Goal: Task Accomplishment & Management: Manage account settings

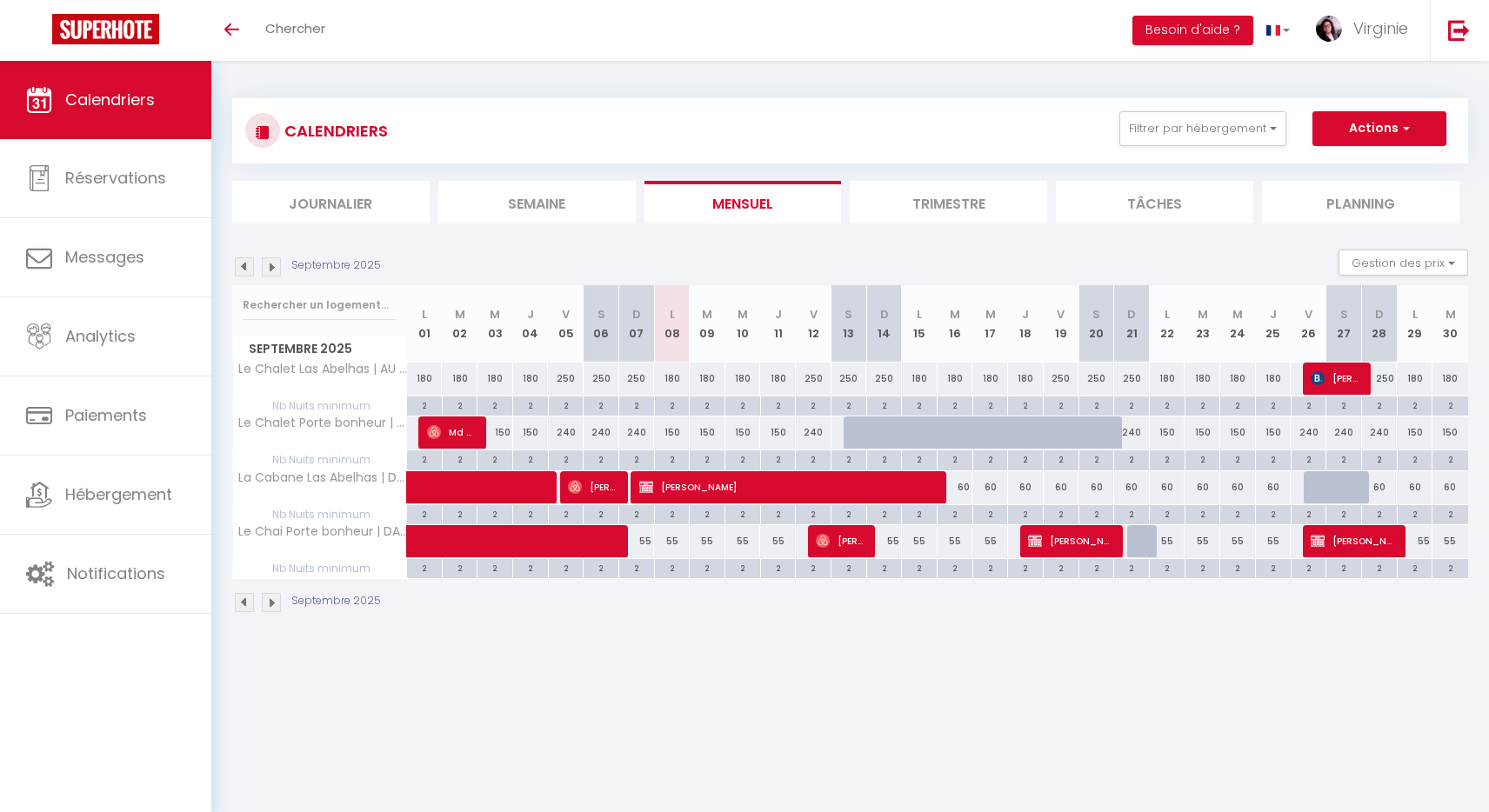
click at [1092, 699] on body "🟢 Des questions ou besoin d'assistance pour la migration AirBnB? Connectez-vous…" at bounding box center [744, 467] width 1489 height 812
click at [870, 622] on div "Septembre 2025" at bounding box center [850, 604] width 1236 height 52
click at [824, 728] on body "🟢 Des questions ou besoin d'assistance pour la migration AirBnB? Connectez-vous…" at bounding box center [744, 467] width 1489 height 812
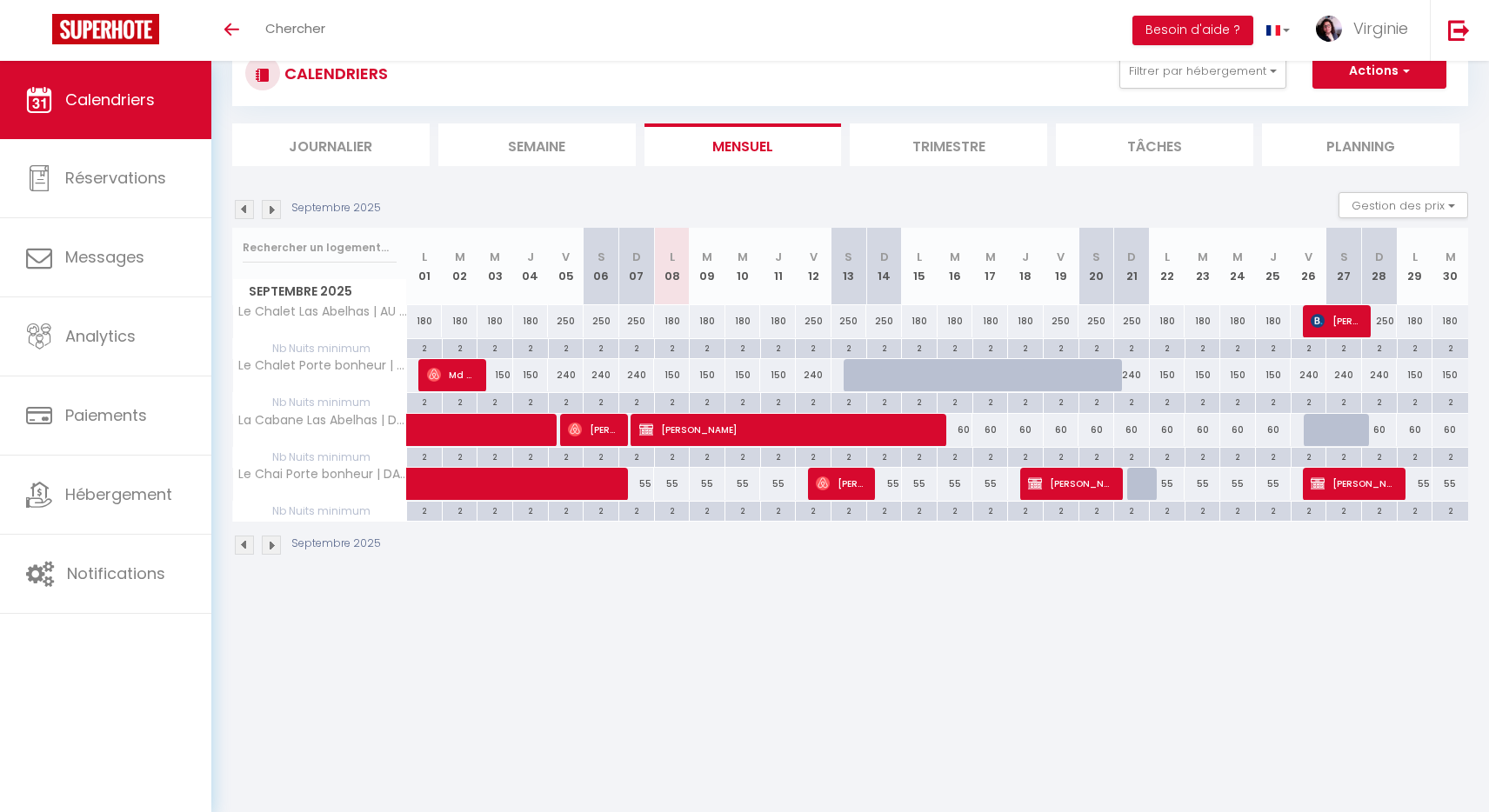
scroll to position [61, 0]
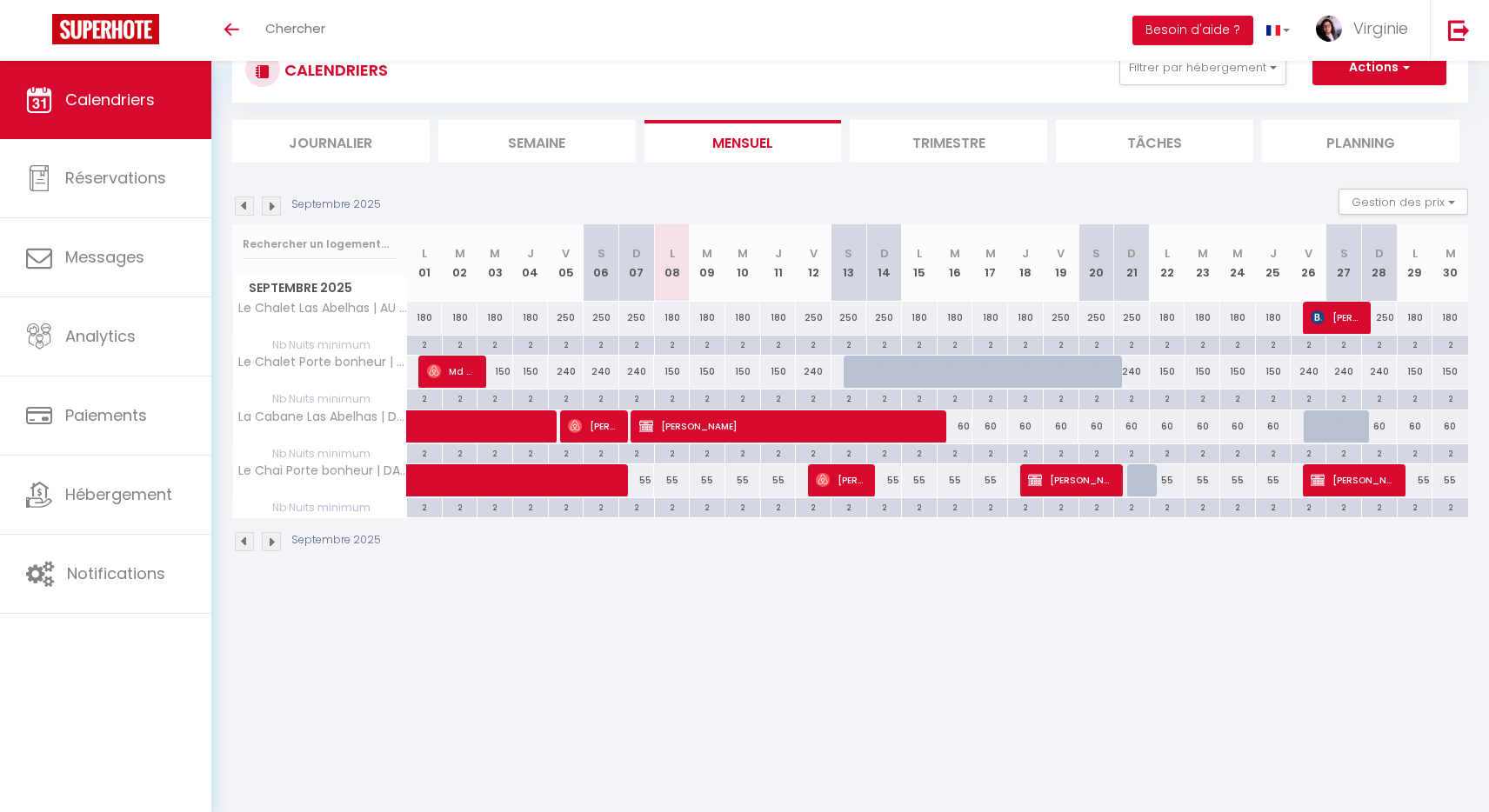
click at [1357, 427] on div at bounding box center [1357, 437] width 35 height 33
type input "60"
select select "1"
type input "[DATE]"
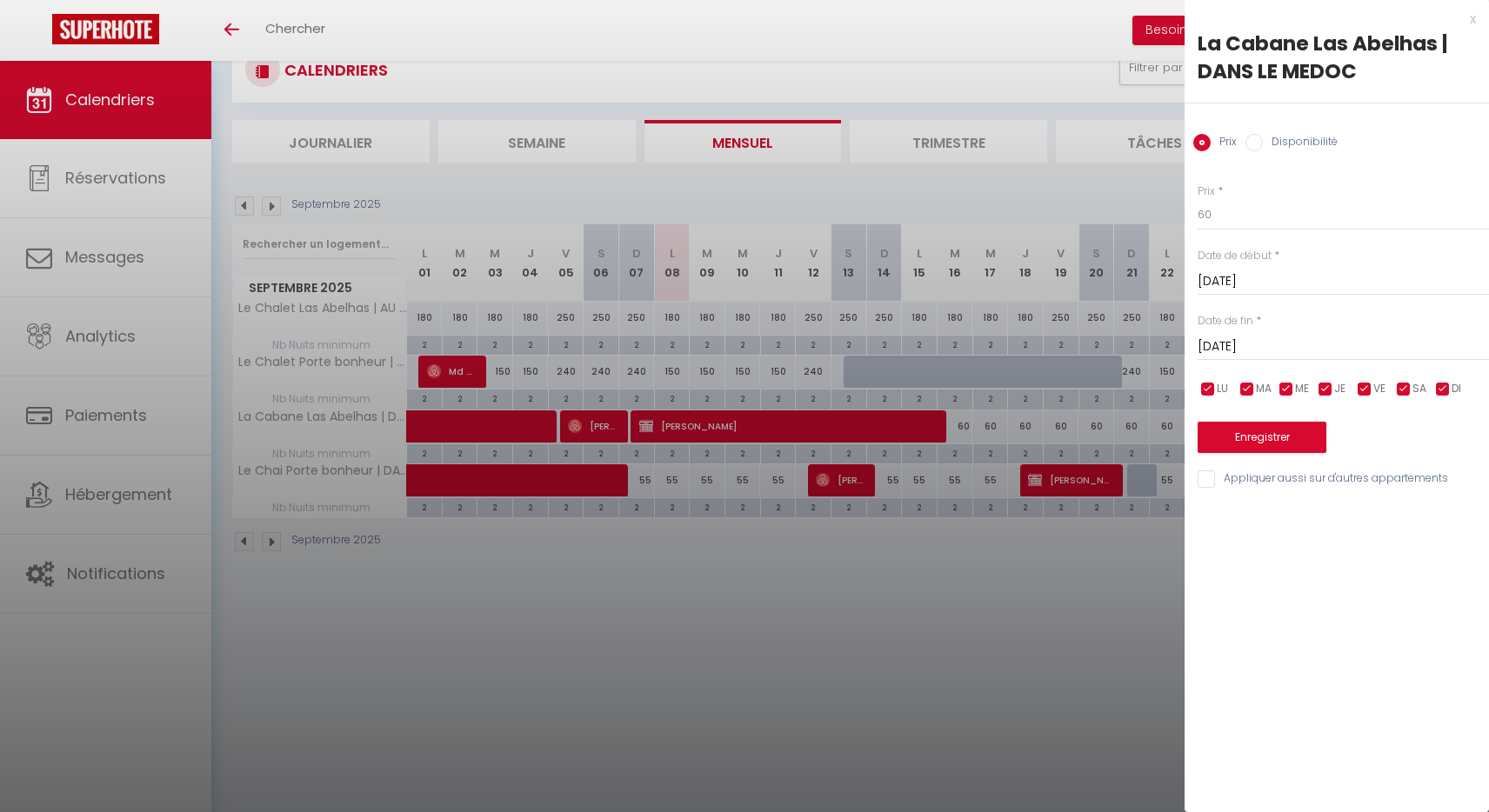
click at [1108, 572] on div at bounding box center [744, 406] width 1489 height 812
select select
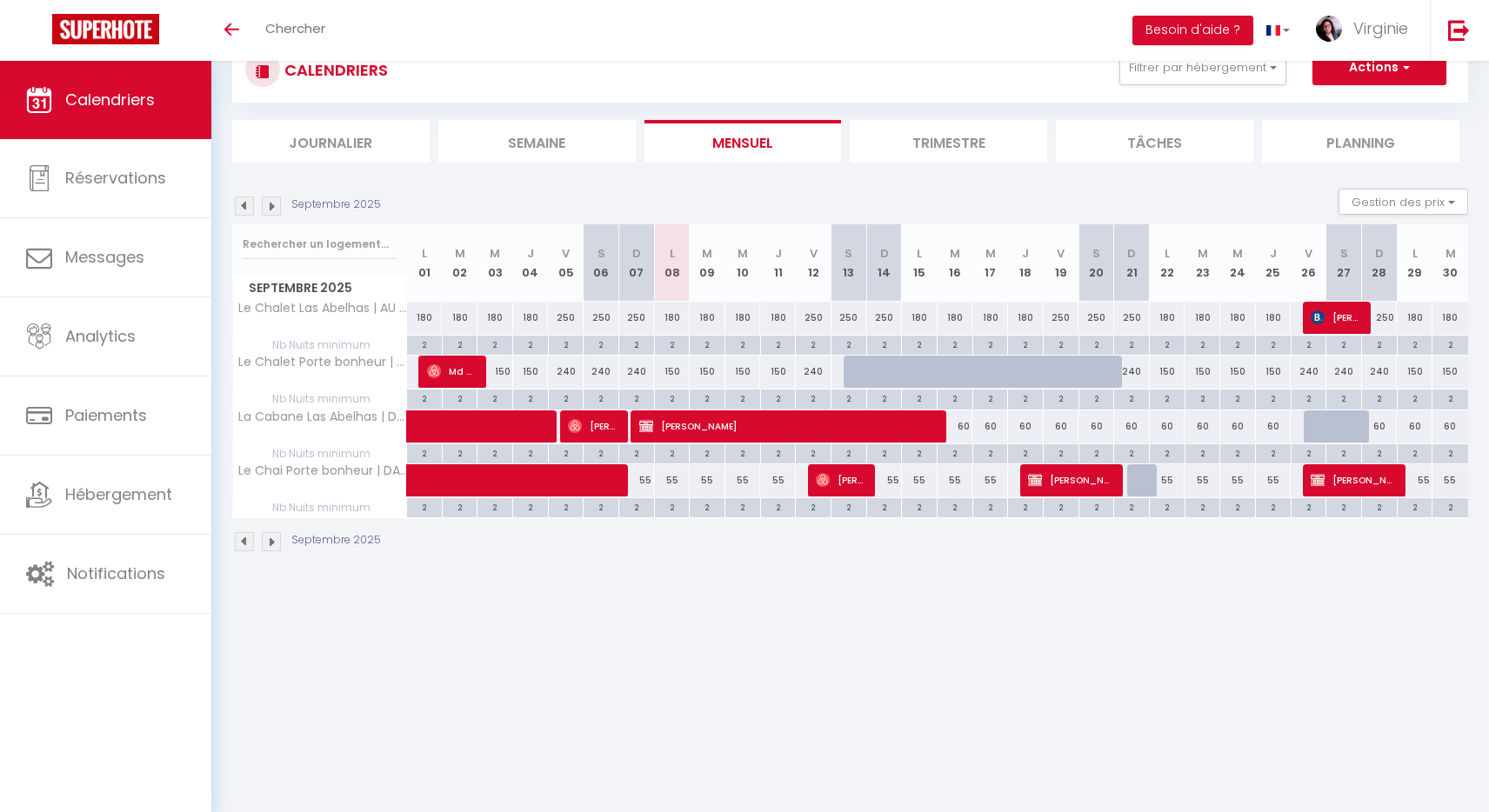
click at [1329, 421] on div at bounding box center [1344, 427] width 35 height 33
type input "60"
select select "1"
type input "[DATE]"
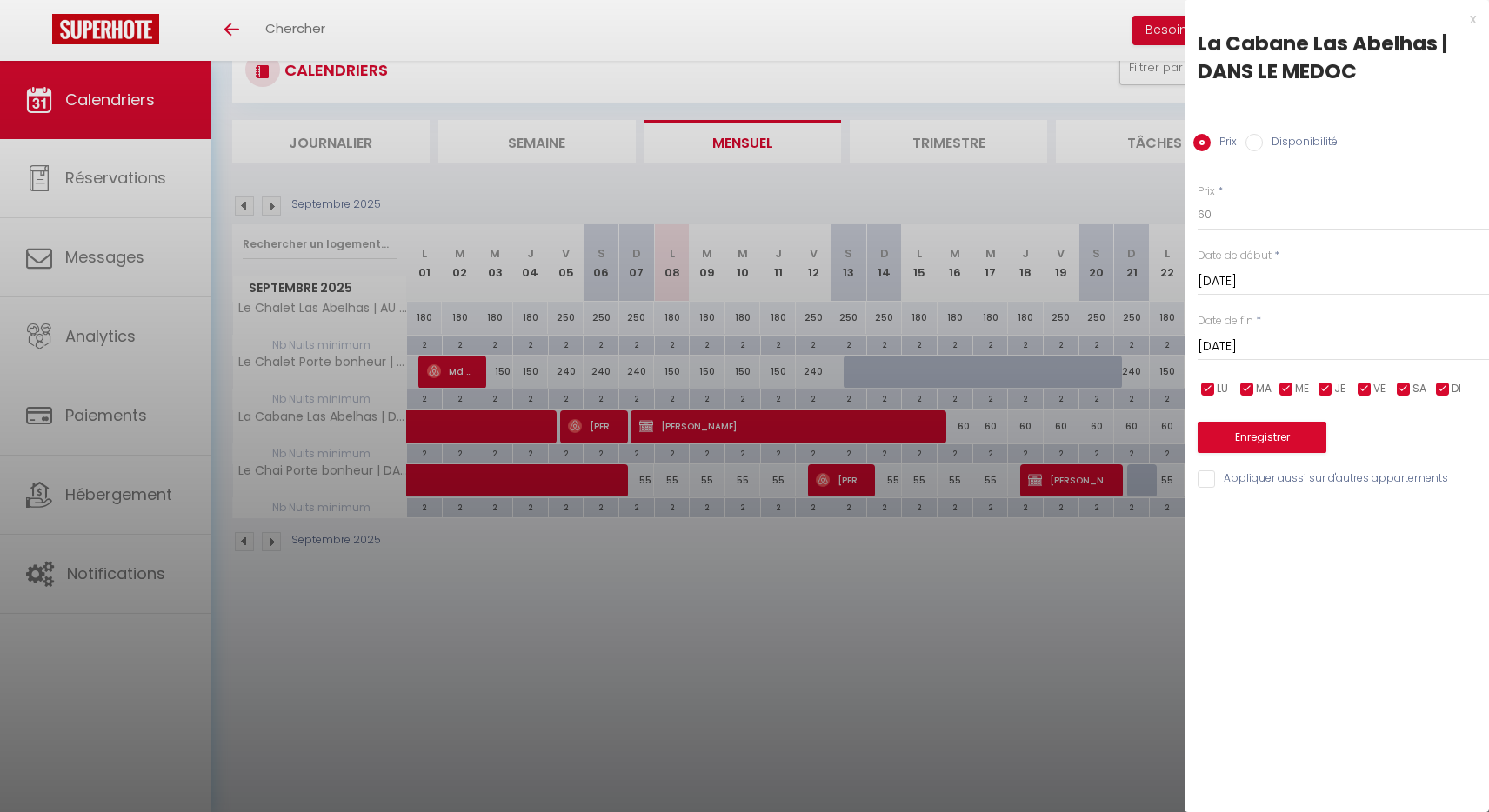
click at [1315, 152] on label "Disponibilité" at bounding box center [1300, 143] width 75 height 19
click at [1263, 151] on input "Disponibilité" at bounding box center [1253, 142] width 17 height 17
radio input "true"
radio input "false"
click at [1265, 352] on input "[DATE]" at bounding box center [1344, 348] width 292 height 23
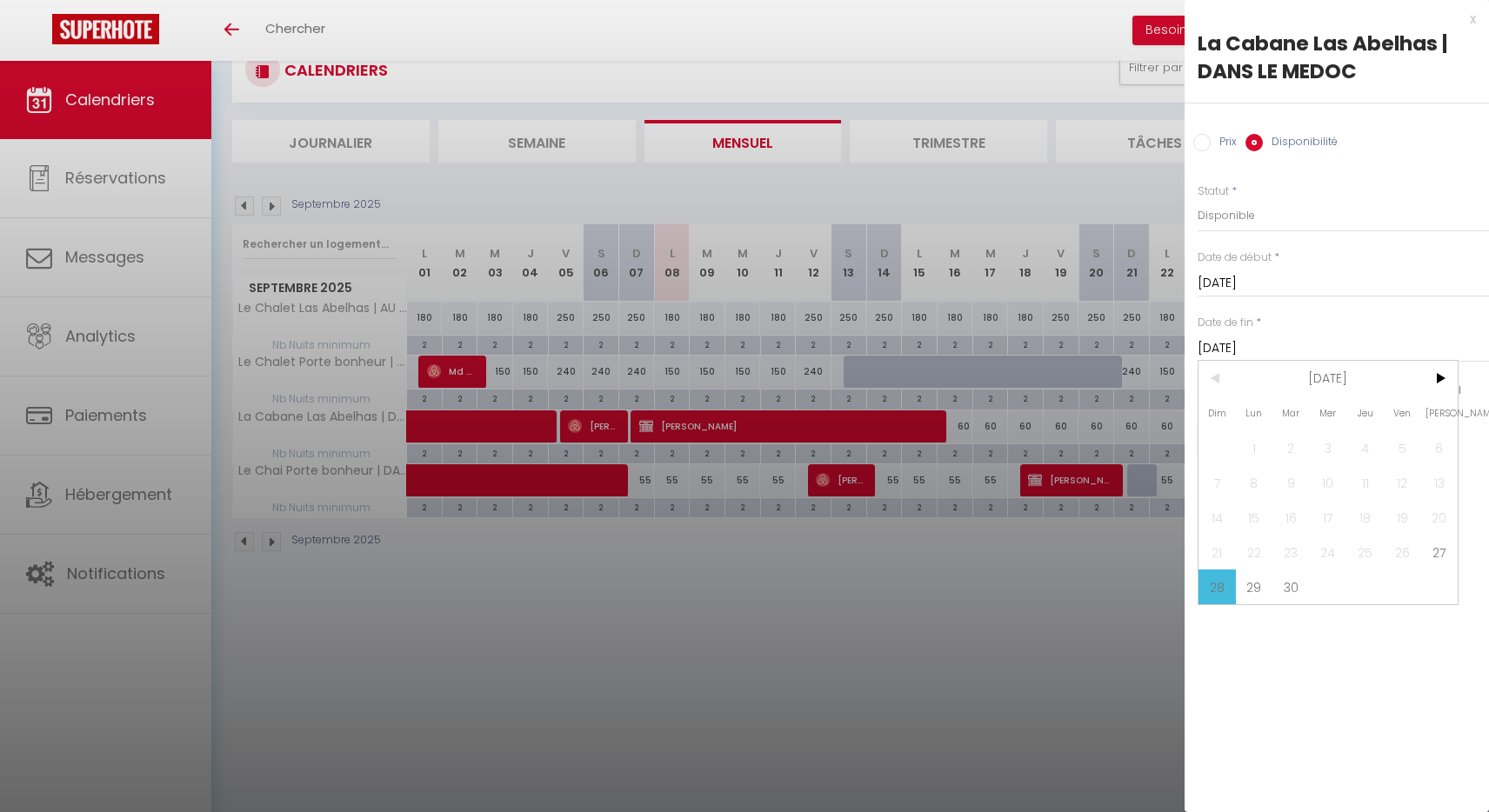
click at [1238, 285] on input "[DATE]" at bounding box center [1344, 283] width 292 height 23
click at [1375, 486] on span "25" at bounding box center [1365, 487] width 37 height 34
type input "[DATE]"
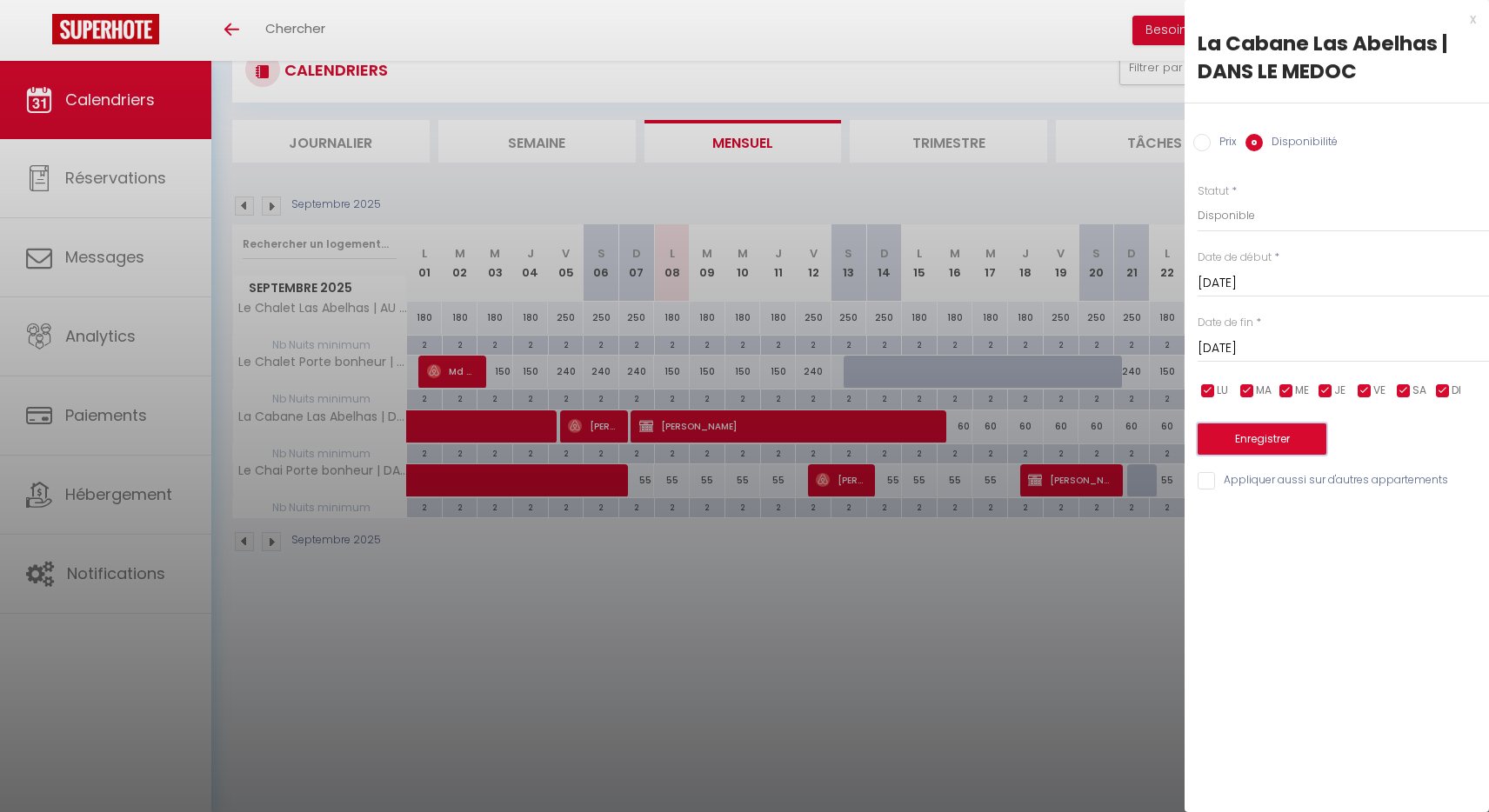
click at [1262, 438] on button "Enregistrer" at bounding box center [1262, 439] width 129 height 32
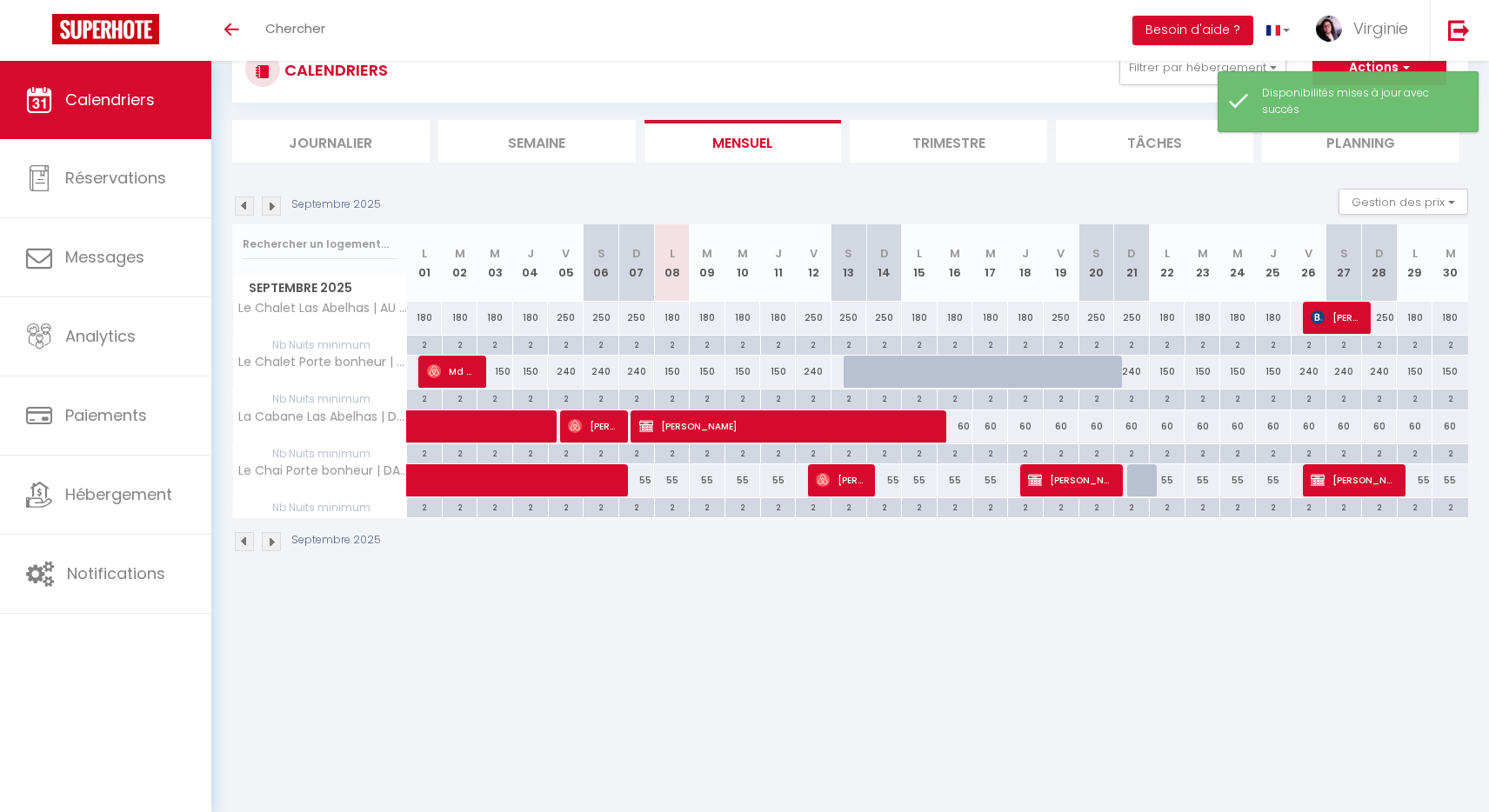
click at [1374, 586] on div "CALENDRIERS Filtrer par hébergement Tous Le Chalet Las Abelhas | AU MONT DORE L…" at bounding box center [850, 295] width 1278 height 591
